Goal: Information Seeking & Learning: Learn about a topic

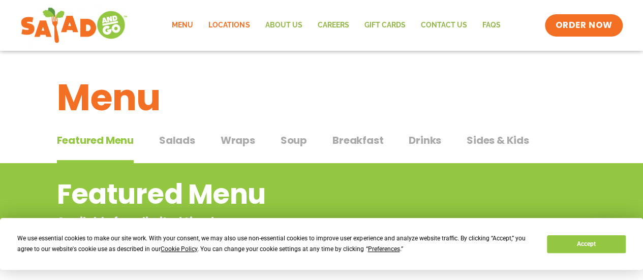
click at [228, 27] on link "Locations" at bounding box center [229, 25] width 56 height 23
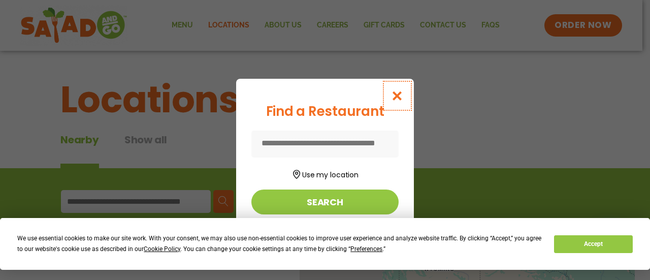
click at [399, 93] on icon "Close modal" at bounding box center [397, 95] width 13 height 11
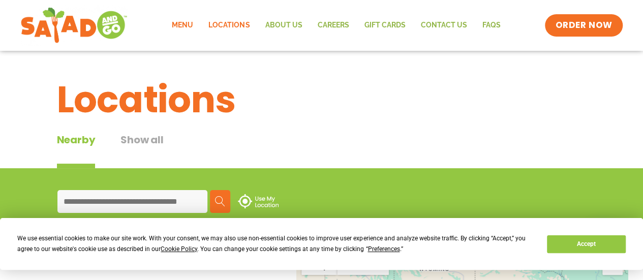
click at [184, 25] on link "Menu" at bounding box center [182, 25] width 37 height 23
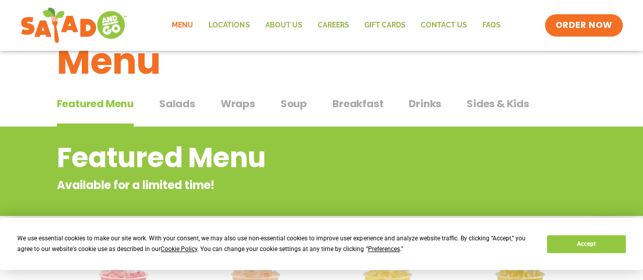
scroll to position [51, 0]
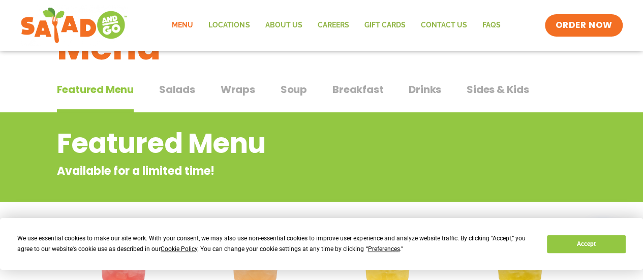
click at [191, 85] on span "Salads" at bounding box center [177, 89] width 36 height 15
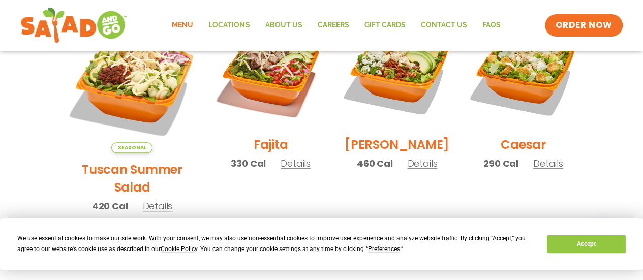
scroll to position [305, 0]
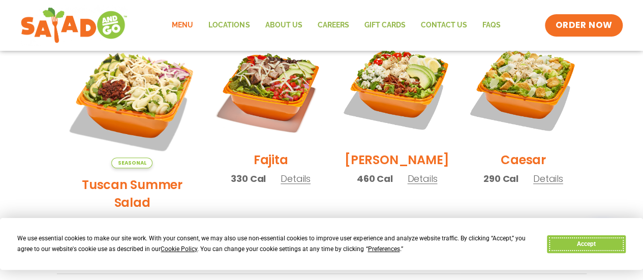
click at [604, 246] on button "Accept" at bounding box center [586, 244] width 78 height 18
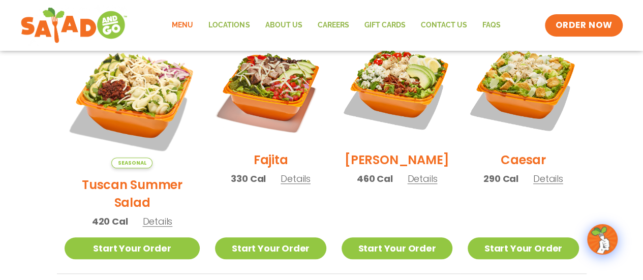
click at [142, 215] on span "Details" at bounding box center [157, 221] width 30 height 13
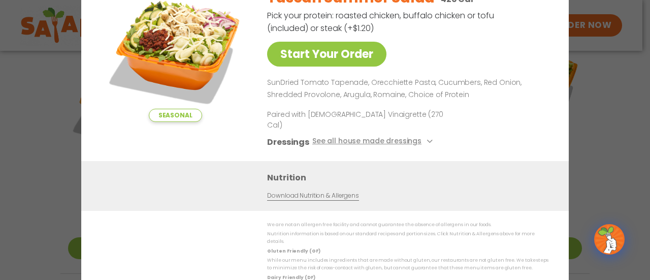
click at [593, 95] on div "Seasonal Start Your Order Tuscan Summer Salad 420 Cal Pick your protein: roaste…" at bounding box center [325, 140] width 650 height 280
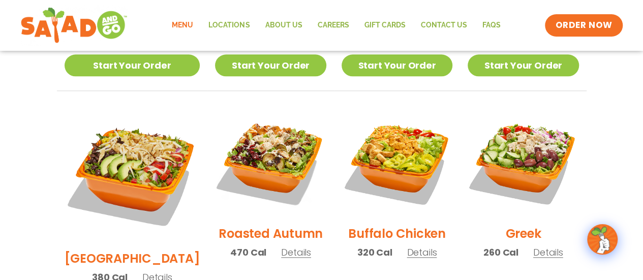
scroll to position [508, 0]
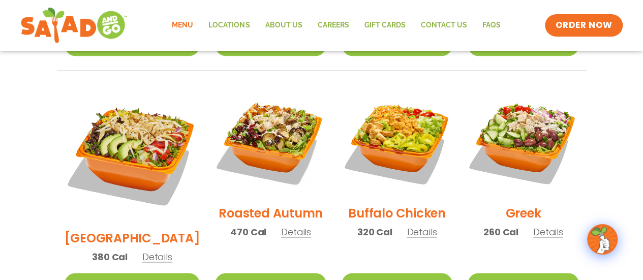
click at [281, 226] on span "Details" at bounding box center [296, 232] width 30 height 13
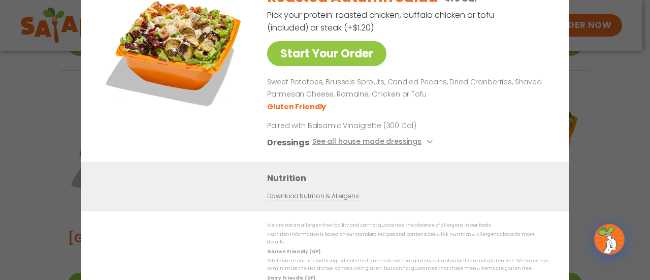
click at [608, 150] on div "Start Your Order Roasted Autumn Salad 470 Cal Pick your protein: roasted chicke…" at bounding box center [325, 140] width 650 height 280
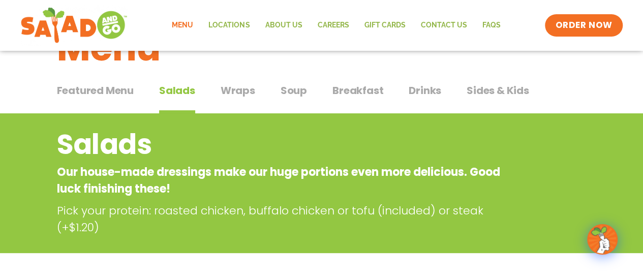
scroll to position [0, 0]
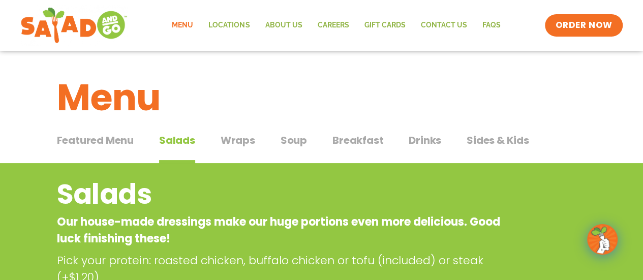
click at [417, 137] on span "Drinks" at bounding box center [425, 140] width 33 height 15
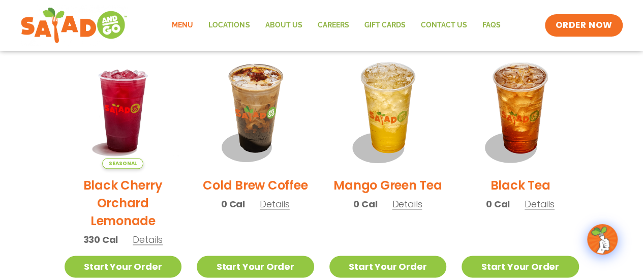
scroll to position [457, 0]
